Goal: Task Accomplishment & Management: Manage account settings

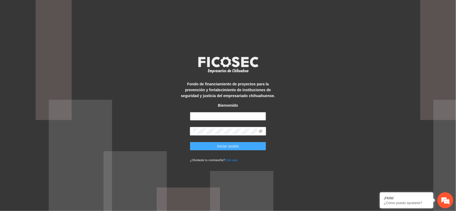
type input "**********"
click at [223, 149] on span "Iniciar sesión" at bounding box center [228, 147] width 22 height 6
click at [222, 143] on button "Iniciar sesión" at bounding box center [228, 146] width 76 height 9
click at [251, 146] on button "Iniciar sesión" at bounding box center [228, 146] width 76 height 9
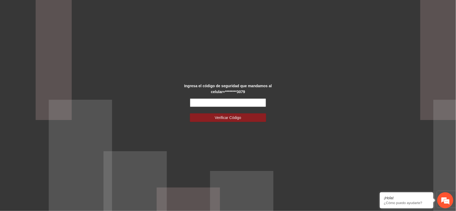
click at [218, 103] on input "text" at bounding box center [228, 103] width 76 height 9
type input "******"
click at [211, 116] on button "Verificar Código" at bounding box center [228, 118] width 76 height 9
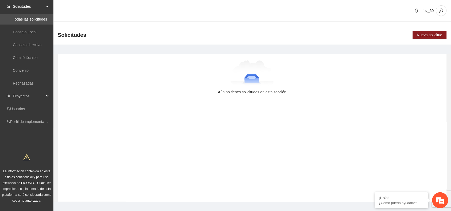
click at [45, 94] on div "Proyectos" at bounding box center [26, 96] width 53 height 11
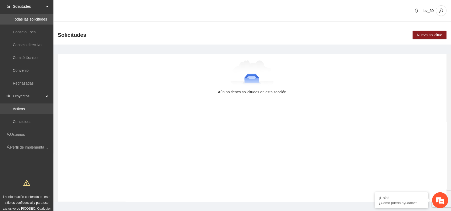
click at [25, 108] on link "Activos" at bounding box center [19, 109] width 12 height 4
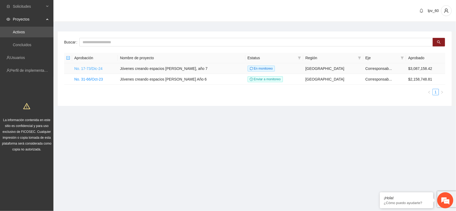
click at [101, 71] on link "No. 17-73/Dic-24" at bounding box center [88, 69] width 28 height 4
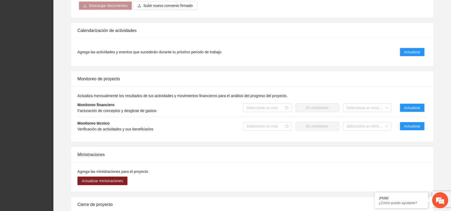
scroll to position [454, 0]
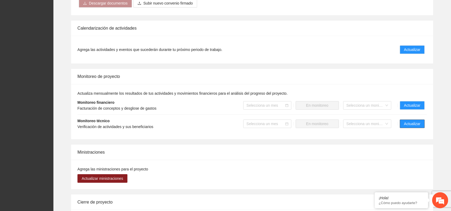
click at [416, 126] on span "Actualizar" at bounding box center [412, 124] width 16 height 6
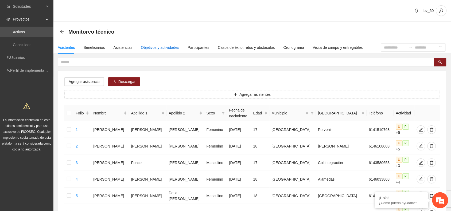
click at [154, 48] on div "Objetivos y actividades" at bounding box center [160, 48] width 38 height 6
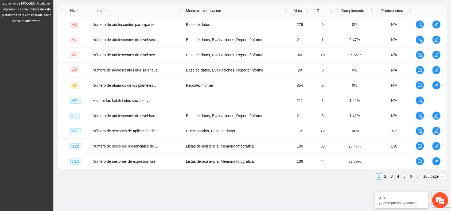
scroll to position [138, 0]
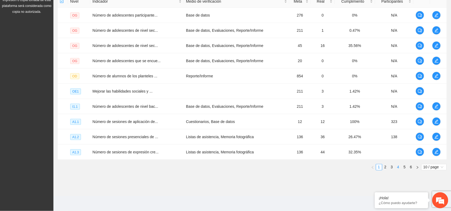
click at [399, 169] on link "4" at bounding box center [398, 168] width 6 height 6
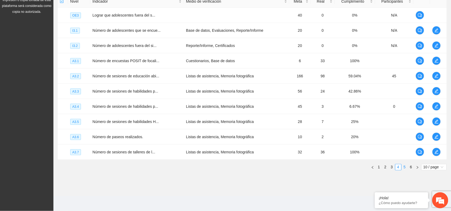
click at [402, 169] on link "5" at bounding box center [405, 168] width 6 height 6
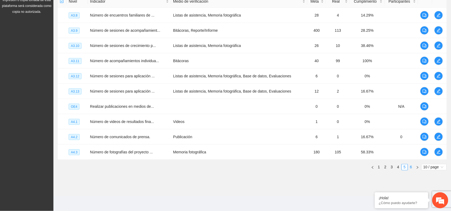
click at [409, 169] on link "6" at bounding box center [411, 168] width 6 height 6
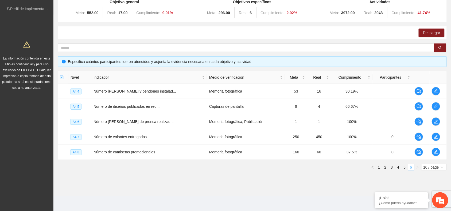
scroll to position [62, 0]
click at [405, 168] on link "5" at bounding box center [405, 168] width 6 height 6
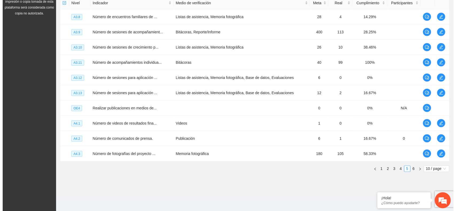
scroll to position [138, 0]
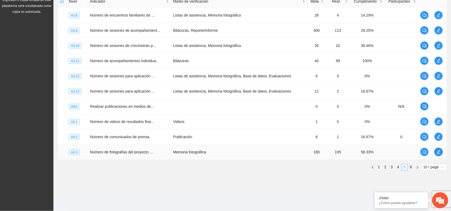
click at [439, 154] on icon "edit" at bounding box center [439, 152] width 4 height 4
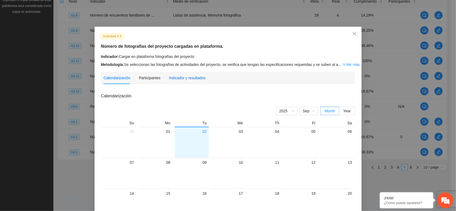
click at [193, 77] on div "Indicador y resultados" at bounding box center [187, 78] width 37 height 6
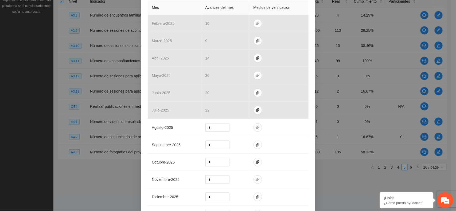
scroll to position [135, 0]
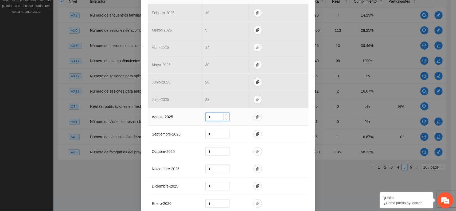
drag, startPoint x: 217, startPoint y: 114, endPoint x: 186, endPoint y: 114, distance: 31.3
click at [186, 114] on tr "agosto - 2025 *" at bounding box center [228, 116] width 161 height 17
type input "**"
click at [256, 117] on icon "paper-clip" at bounding box center [257, 117] width 3 height 4
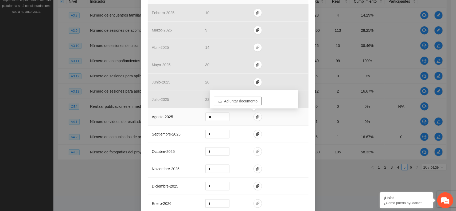
click at [237, 100] on span "Adjuntar documento" at bounding box center [240, 101] width 33 height 6
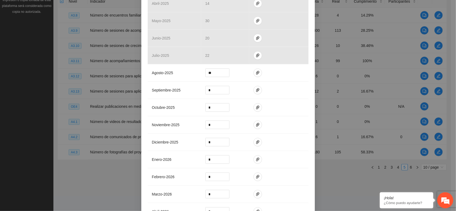
scroll to position [278, 0]
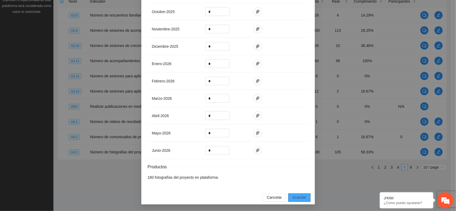
click at [305, 197] on button "Guardar" at bounding box center [299, 198] width 22 height 9
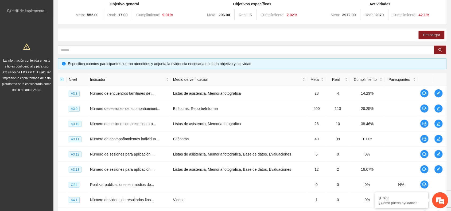
scroll to position [0, 0]
